Goal: Information Seeking & Learning: Check status

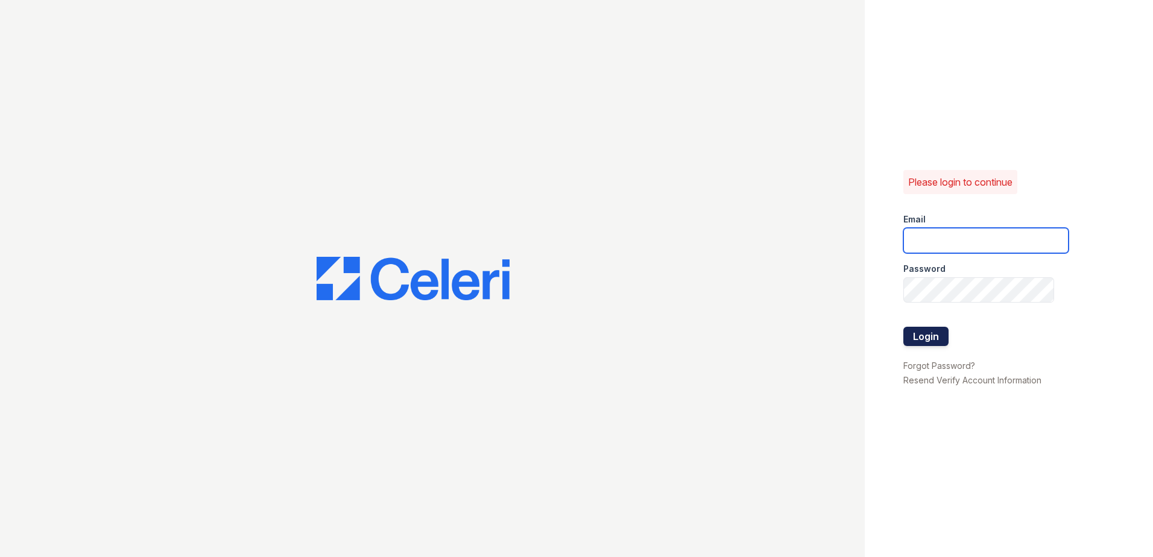
type input "nmurigi@trinity-pm.com"
click at [937, 338] on button "Login" at bounding box center [925, 336] width 45 height 19
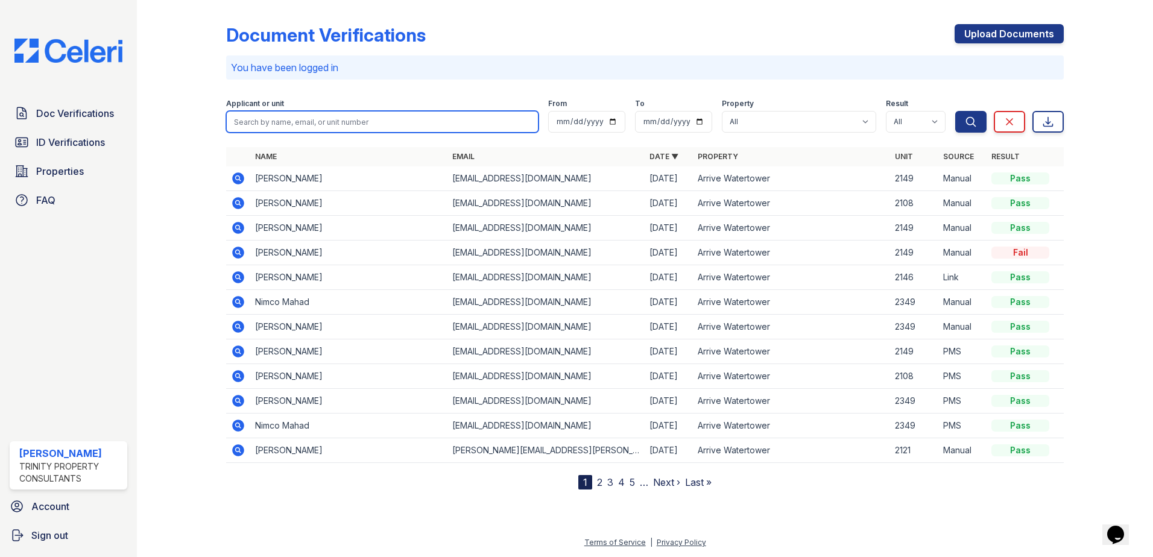
click at [291, 121] on input "search" at bounding box center [382, 122] width 312 height 22
type input "erica"
click at [955, 111] on button "Search" at bounding box center [970, 122] width 31 height 22
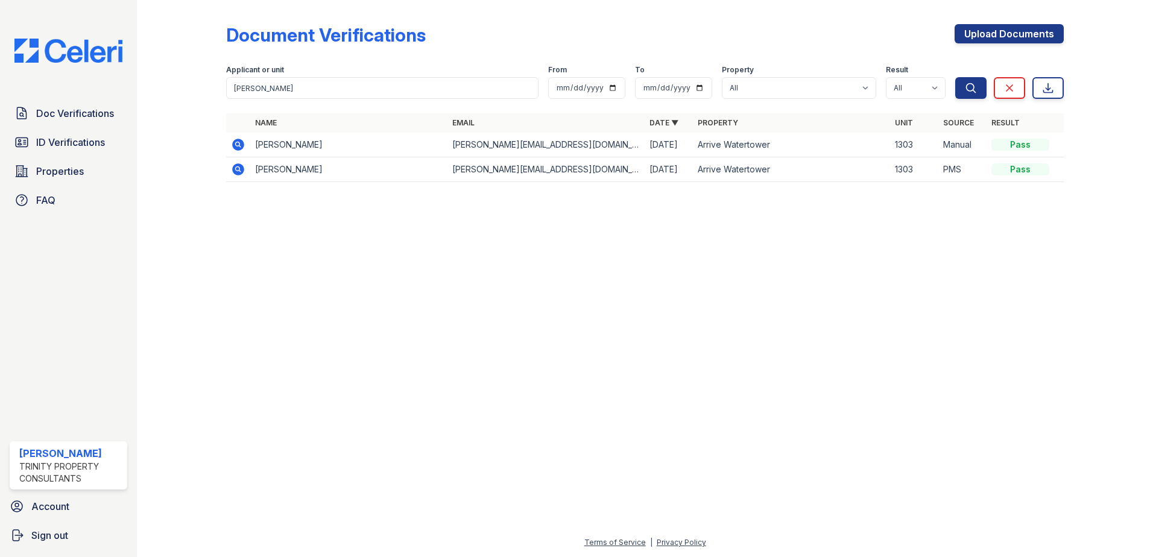
click at [238, 139] on icon at bounding box center [238, 144] width 14 height 14
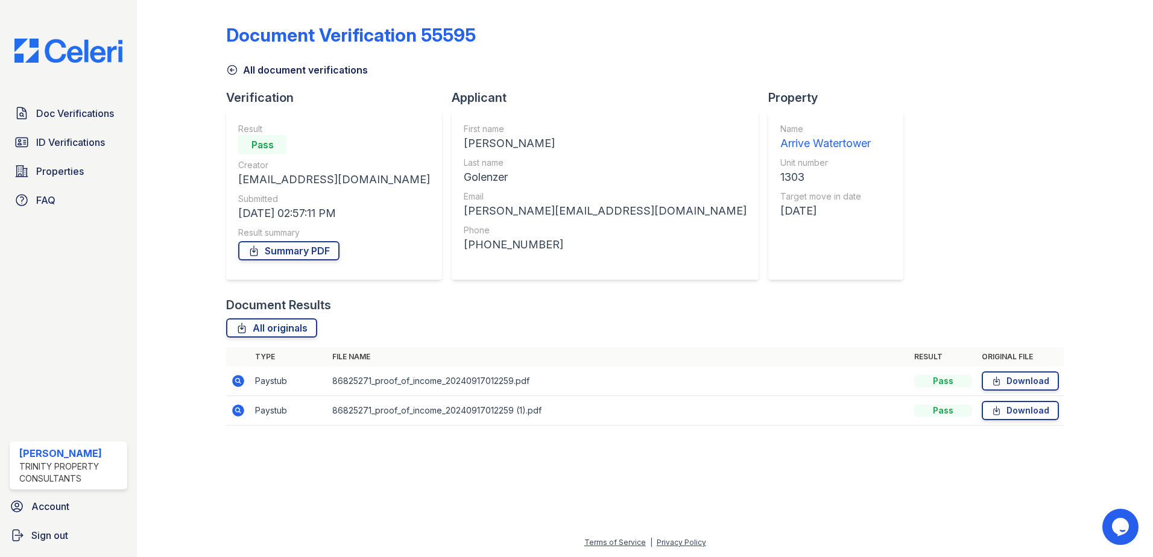
click at [230, 72] on icon at bounding box center [232, 70] width 12 height 12
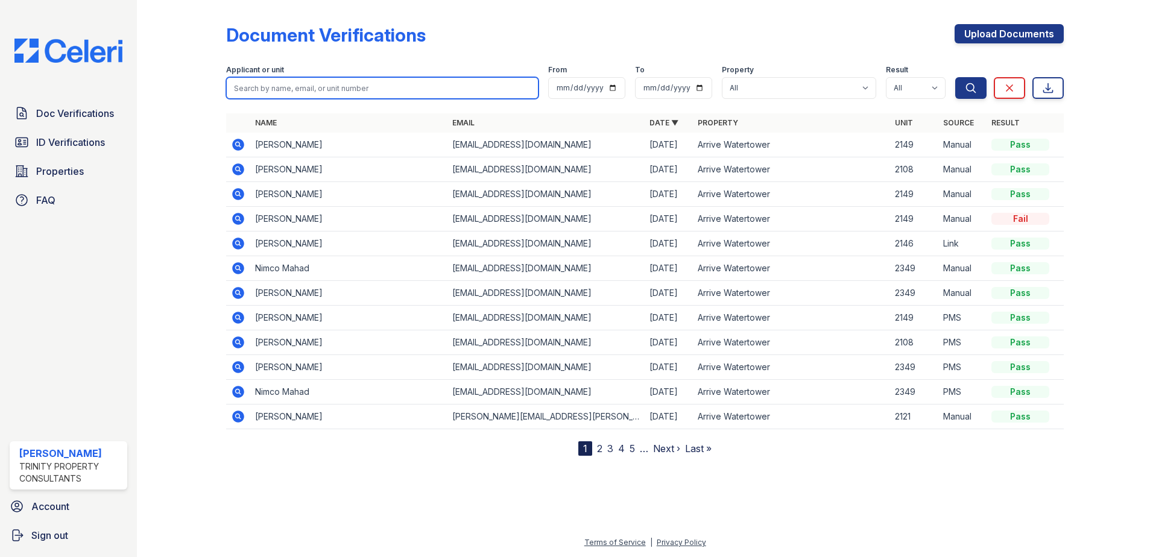
click at [259, 83] on input "search" at bounding box center [382, 88] width 312 height 22
type input "[PERSON_NAME]"
click at [955, 77] on button "Search" at bounding box center [970, 88] width 31 height 22
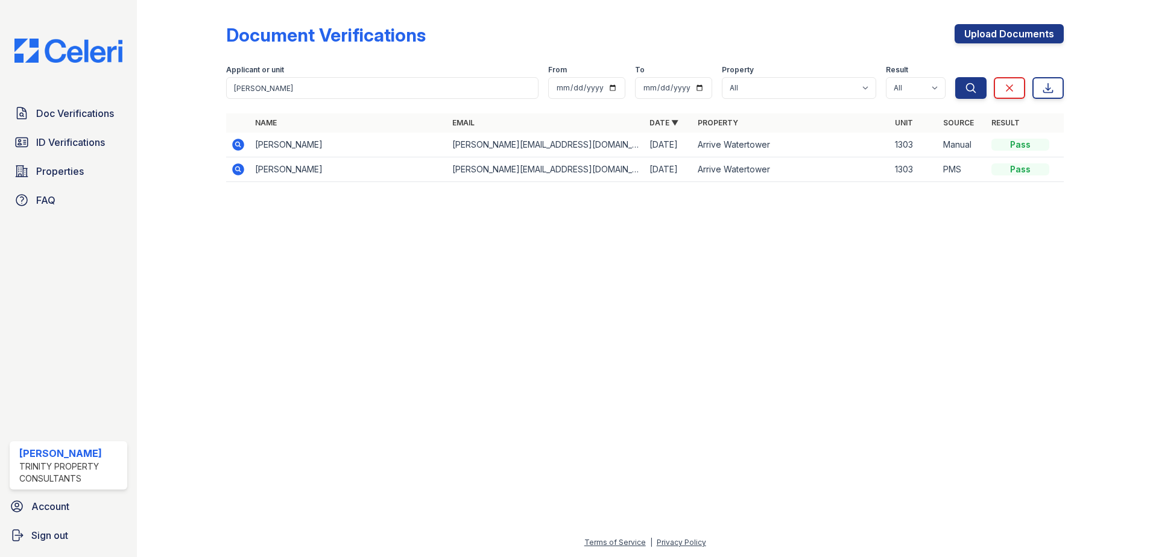
click at [238, 170] on icon at bounding box center [237, 168] width 3 height 3
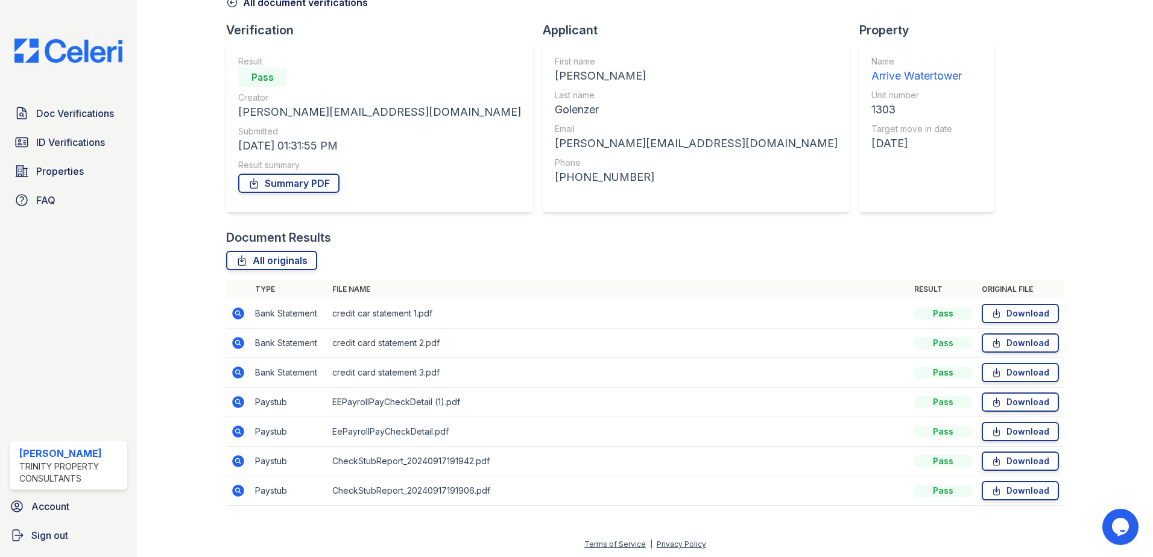
scroll to position [69, 0]
click at [242, 400] on icon at bounding box center [238, 400] width 12 height 12
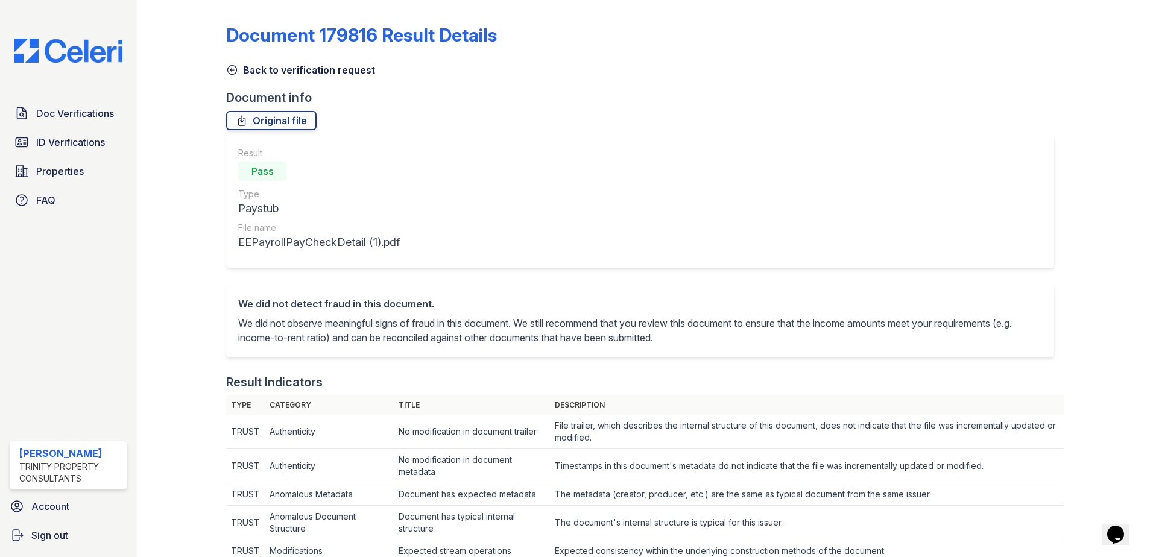
scroll to position [543, 0]
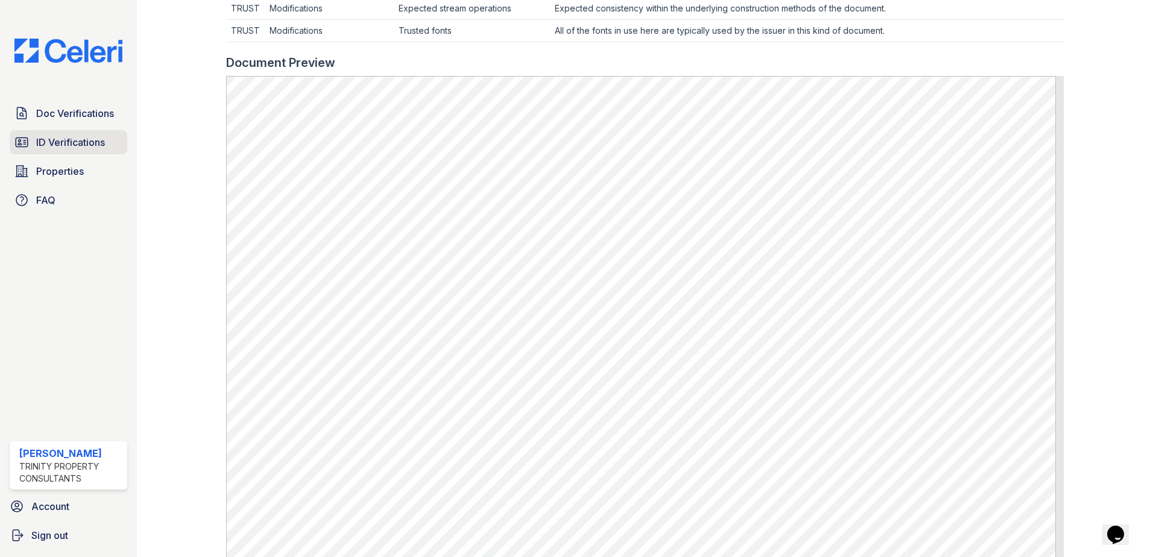
click at [77, 142] on span "ID Verifications" at bounding box center [70, 142] width 69 height 14
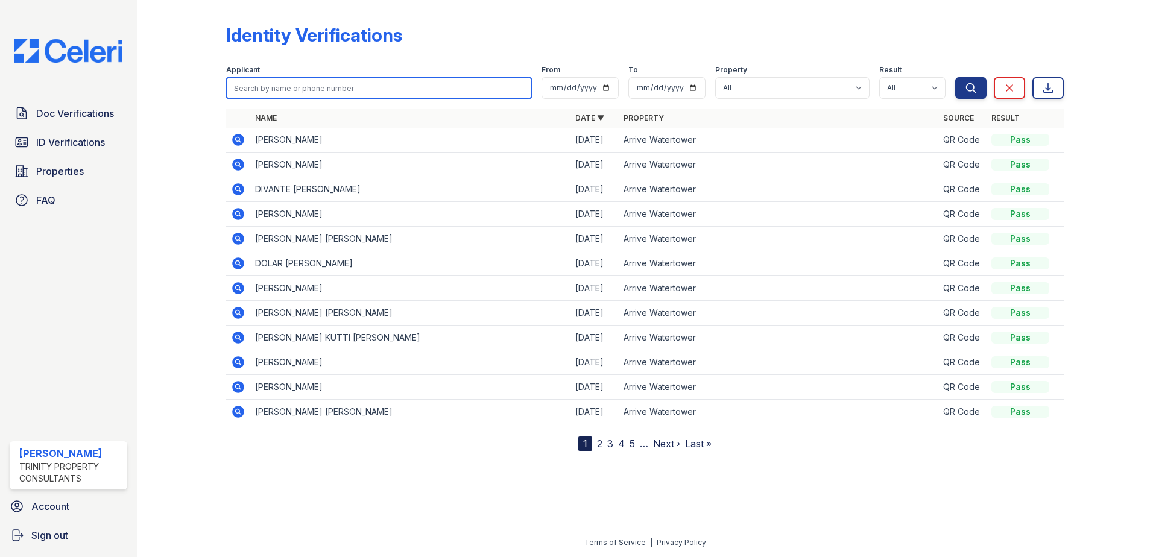
click at [350, 91] on input "search" at bounding box center [379, 88] width 306 height 22
type input "[PERSON_NAME]"
click at [955, 77] on button "Search" at bounding box center [970, 88] width 31 height 22
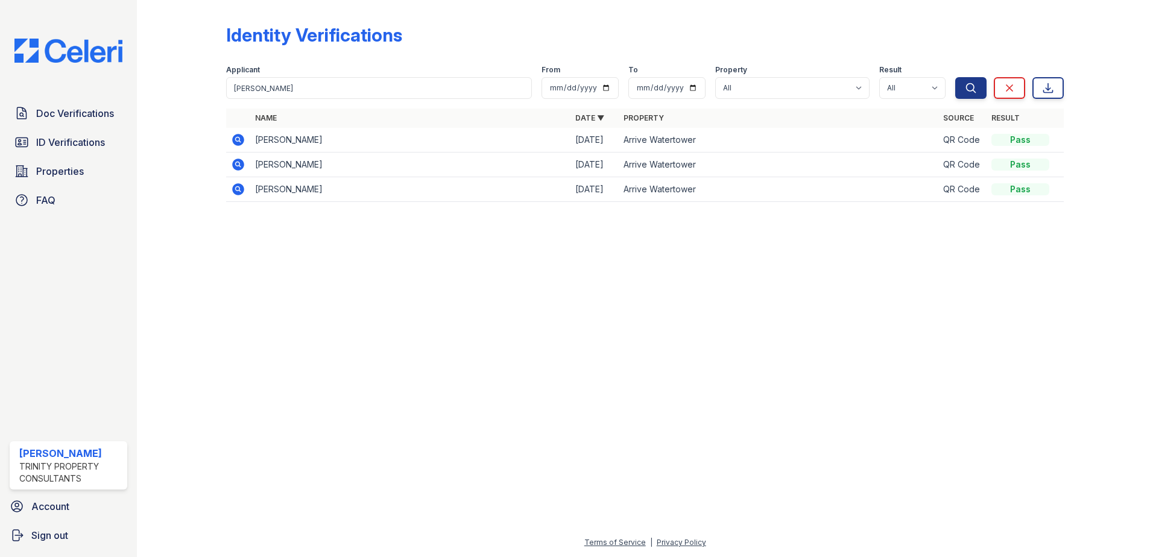
click at [238, 139] on icon at bounding box center [237, 138] width 3 height 3
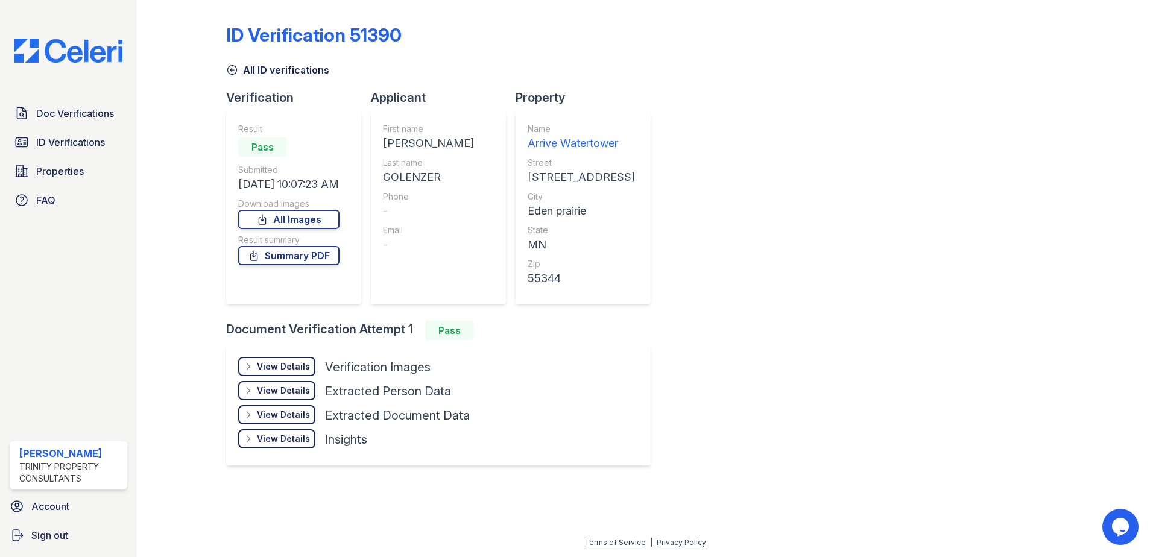
click at [277, 364] on div "View Details" at bounding box center [283, 367] width 53 height 12
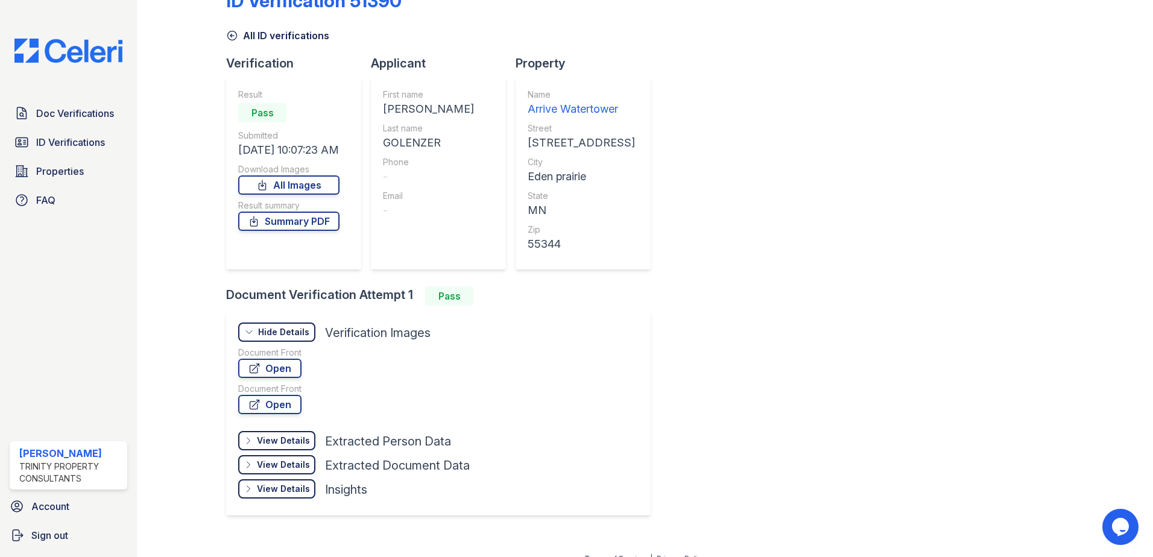
scroll to position [51, 0]
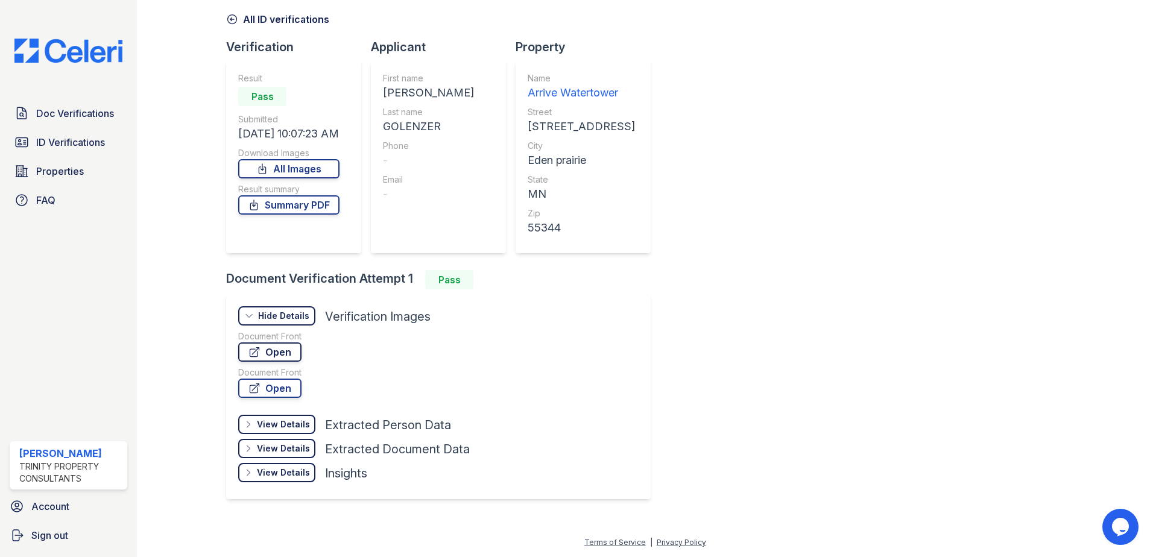
click at [259, 351] on icon at bounding box center [254, 352] width 12 height 12
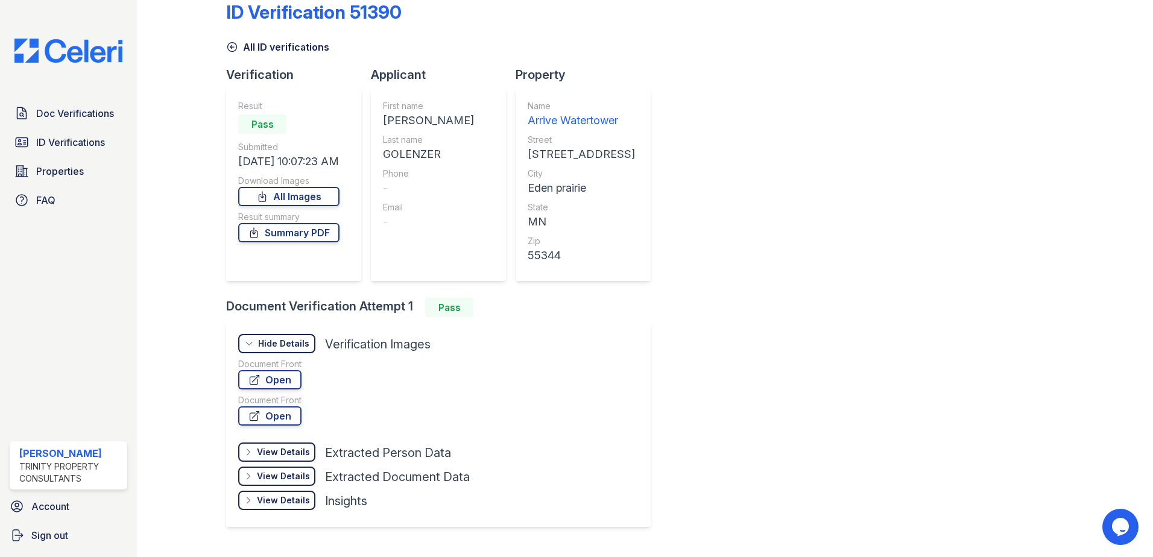
scroll to position [0, 0]
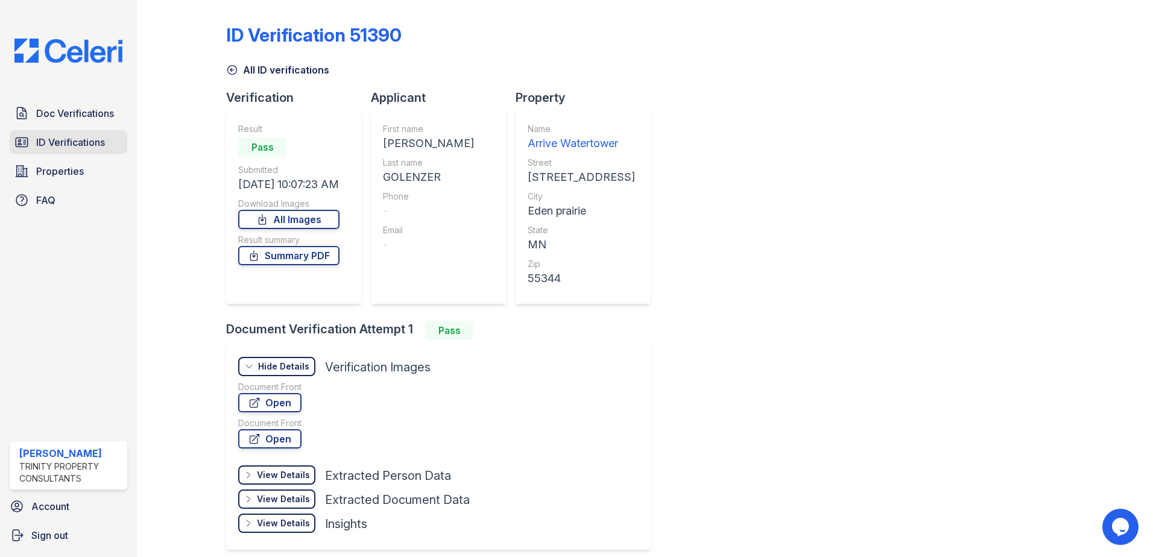
click at [54, 140] on span "ID Verifications" at bounding box center [70, 142] width 69 height 14
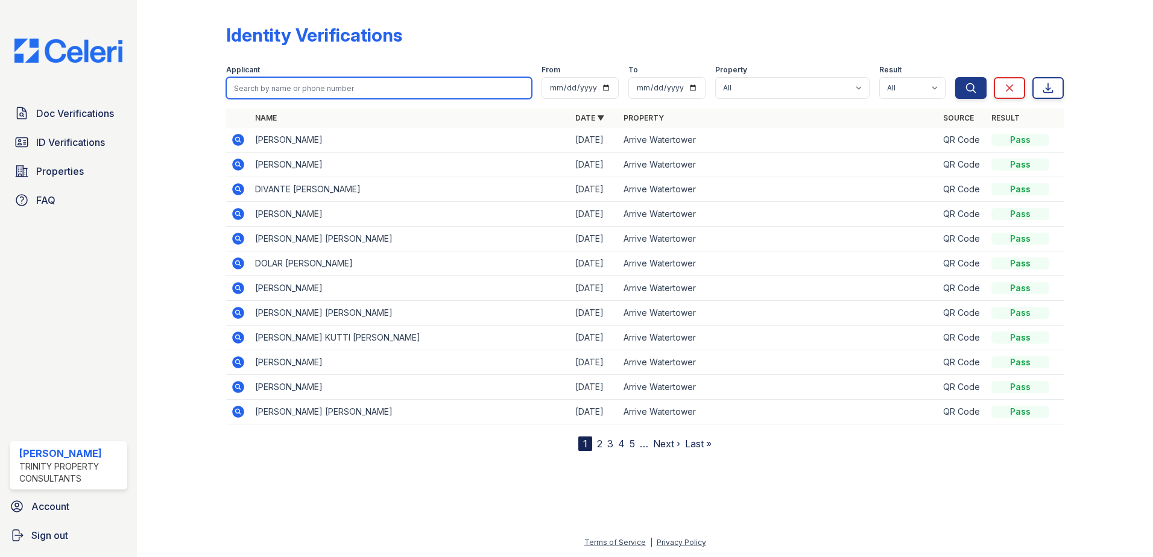
click at [307, 95] on input "search" at bounding box center [379, 88] width 306 height 22
type input "lindsay"
click at [955, 77] on button "Search" at bounding box center [970, 88] width 31 height 22
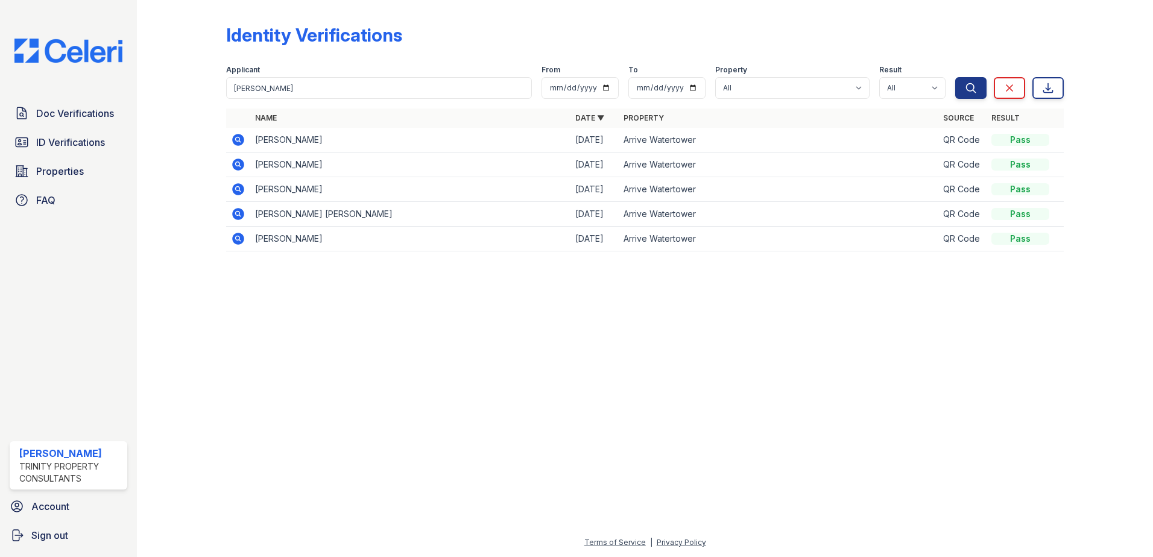
click at [238, 192] on icon at bounding box center [238, 189] width 12 height 12
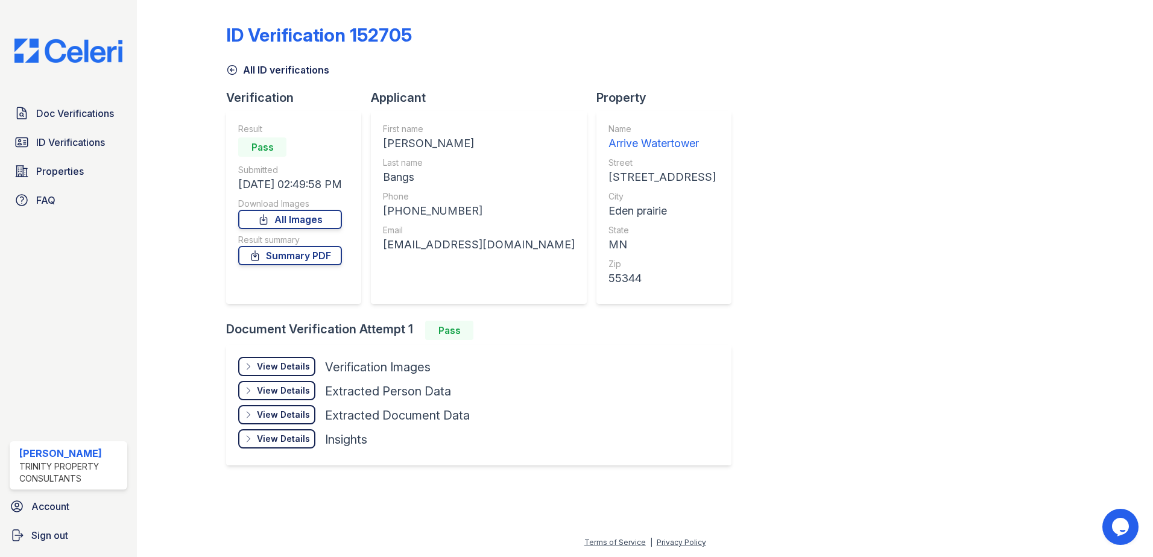
click at [282, 365] on div "View Details" at bounding box center [283, 367] width 53 height 12
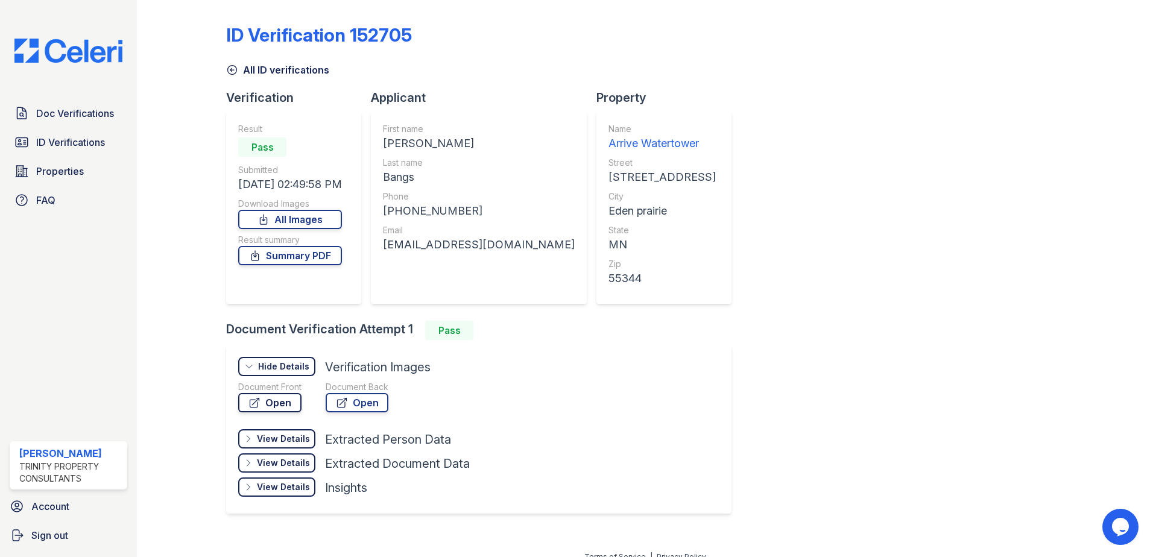
click at [274, 395] on link "Open" at bounding box center [269, 402] width 63 height 19
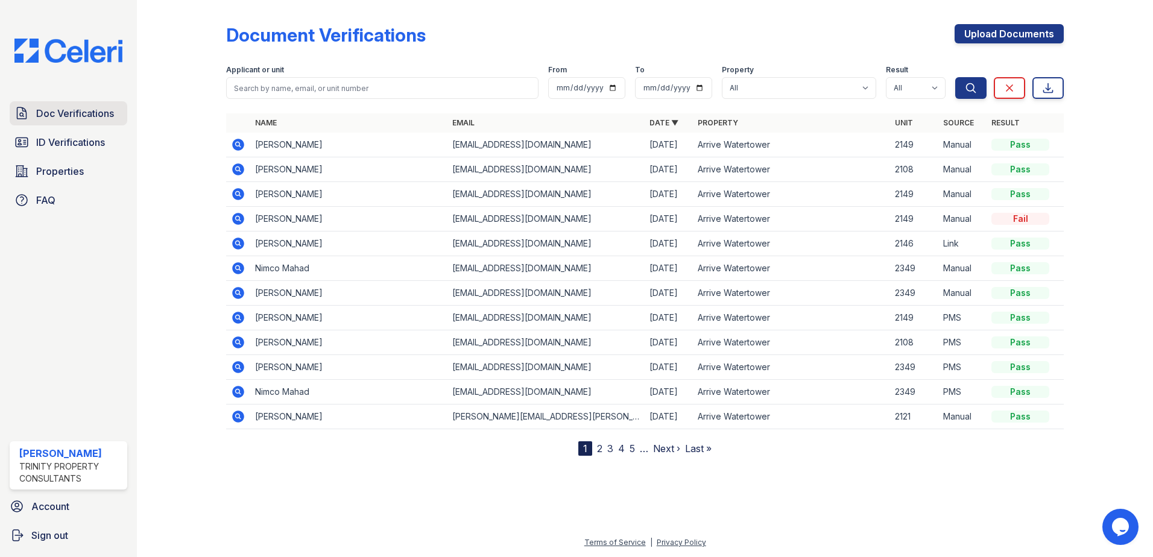
click at [61, 111] on span "Doc Verifications" at bounding box center [75, 113] width 78 height 14
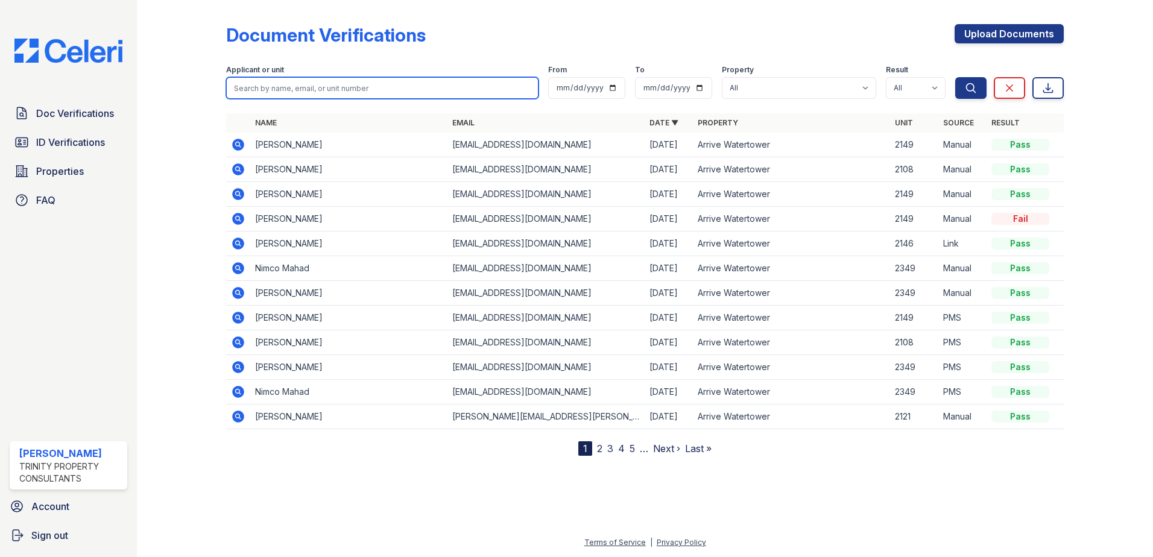
click at [410, 89] on input "search" at bounding box center [382, 88] width 312 height 22
type input "bangs"
click at [955, 77] on button "Search" at bounding box center [970, 88] width 31 height 22
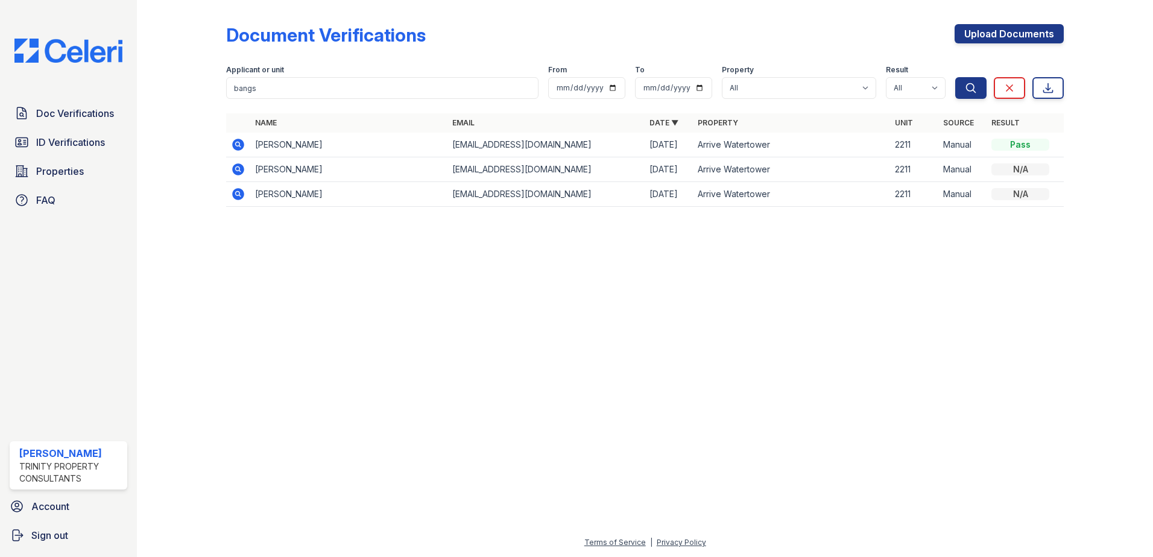
click at [238, 144] on icon at bounding box center [237, 143] width 3 height 3
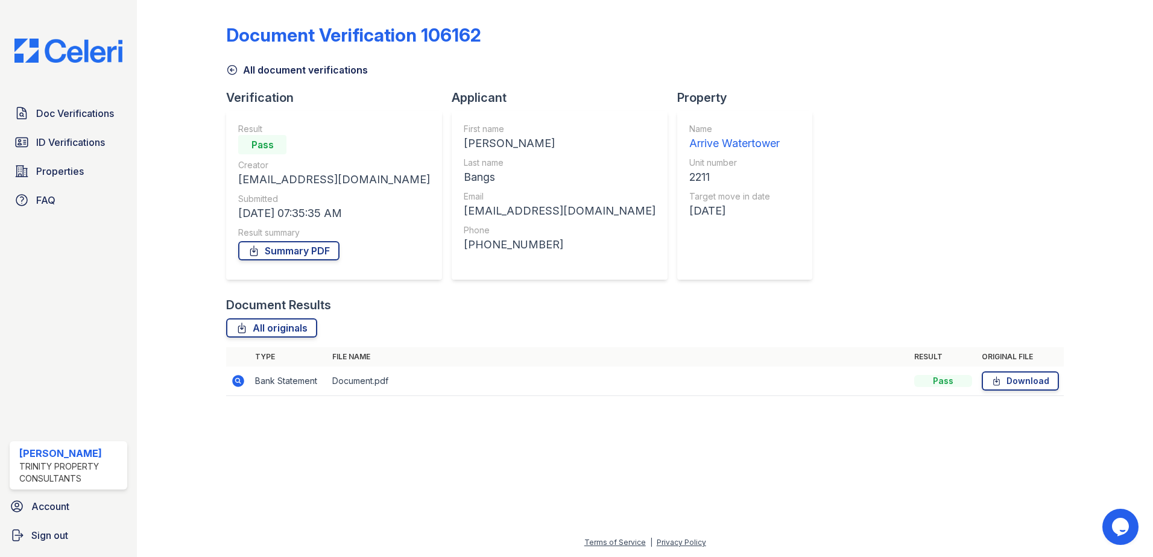
click at [237, 380] on icon at bounding box center [237, 380] width 3 height 3
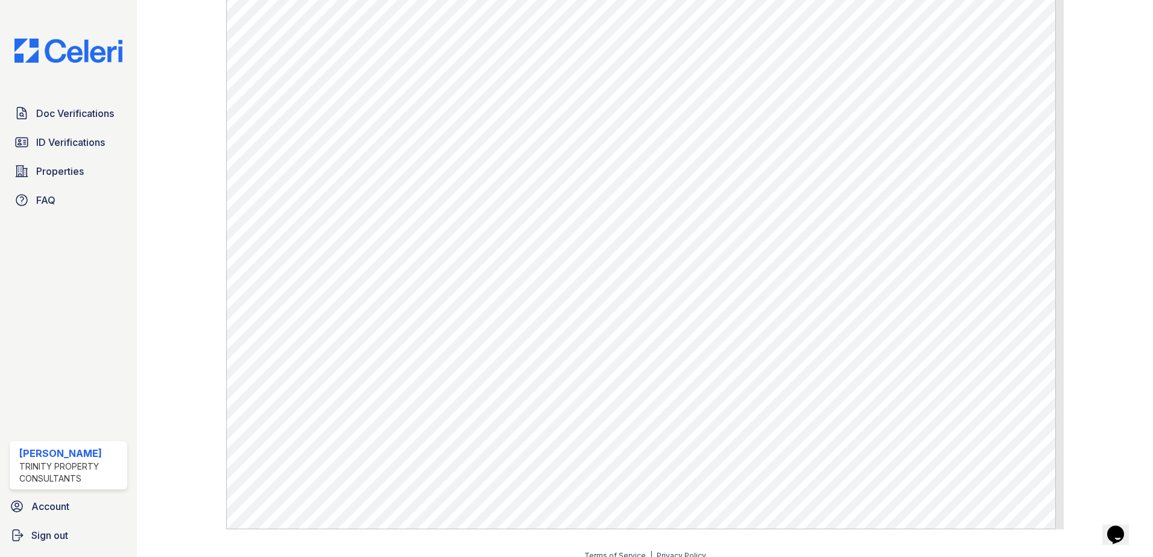
scroll to position [682, 0]
